Goal: Information Seeking & Learning: Find specific page/section

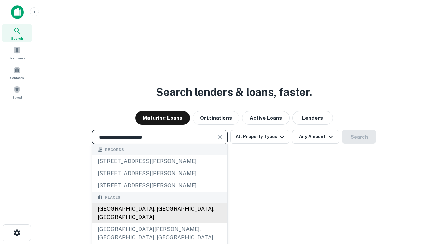
click at [159, 223] on div "[GEOGRAPHIC_DATA], [GEOGRAPHIC_DATA], [GEOGRAPHIC_DATA]" at bounding box center [159, 213] width 135 height 20
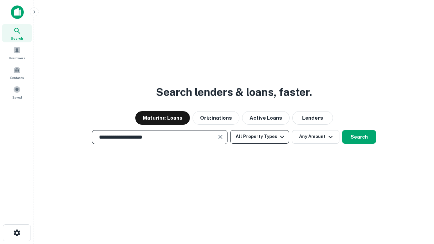
type input "**********"
click at [260, 137] on button "All Property Types" at bounding box center [259, 137] width 59 height 14
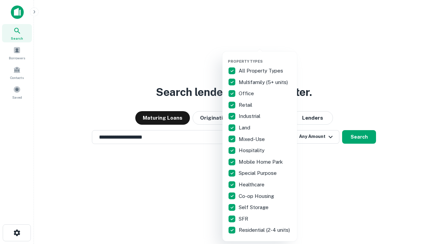
click at [265, 57] on button "button" at bounding box center [265, 57] width 75 height 0
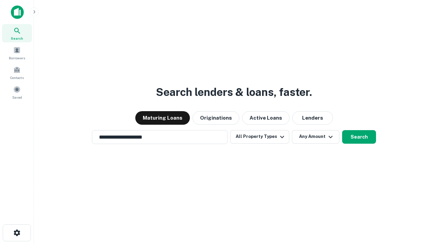
scroll to position [11, 0]
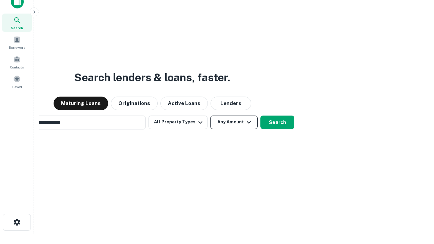
click at [210, 116] on button "Any Amount" at bounding box center [233, 123] width 47 height 14
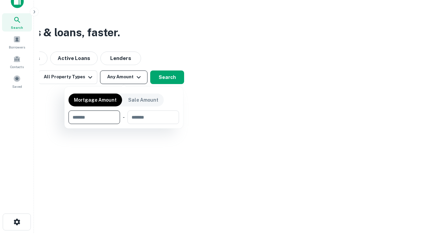
type input "*******"
click at [124, 124] on button "button" at bounding box center [123, 124] width 111 height 0
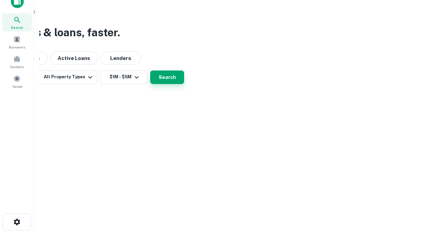
click at [184, 84] on button "Search" at bounding box center [167, 78] width 34 height 14
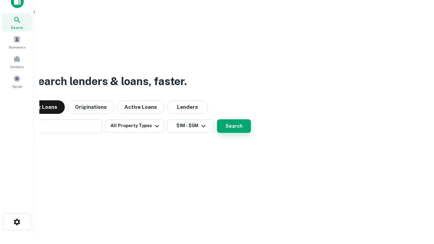
scroll to position [11, 0]
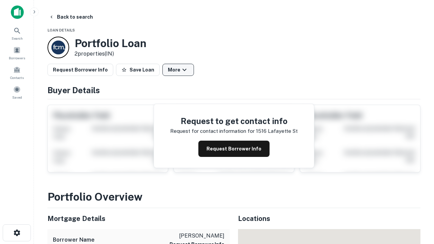
click at [178, 70] on button "More" at bounding box center [178, 70] width 32 height 12
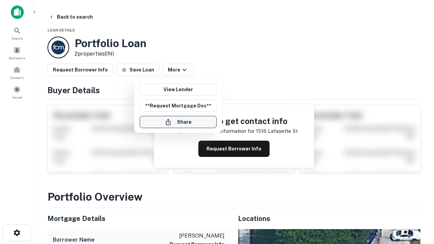
click at [178, 122] on button "Share" at bounding box center [178, 122] width 77 height 12
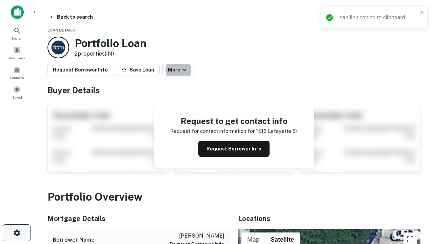
click at [17, 233] on icon "button" at bounding box center [17, 233] width 8 height 8
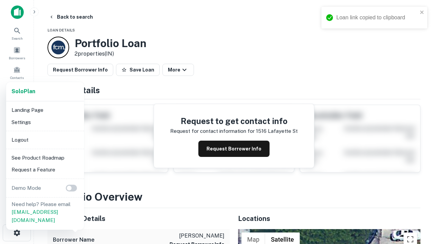
click at [45, 140] on li "Logout" at bounding box center [45, 140] width 73 height 12
